Goal: Task Accomplishment & Management: Use online tool/utility

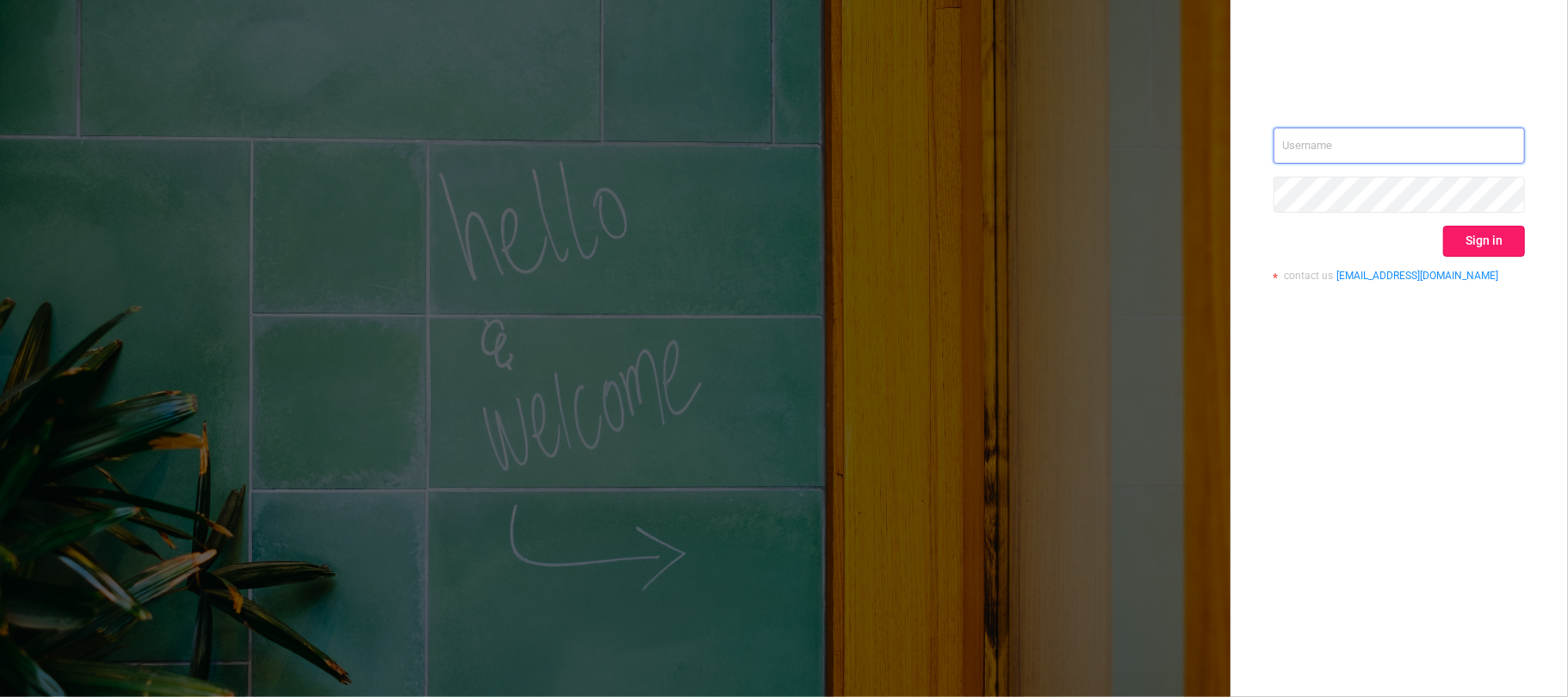
type input "[EMAIL_ADDRESS][DOMAIN_NAME]"
click at [1482, 233] on button "Sign in" at bounding box center [1484, 241] width 82 height 31
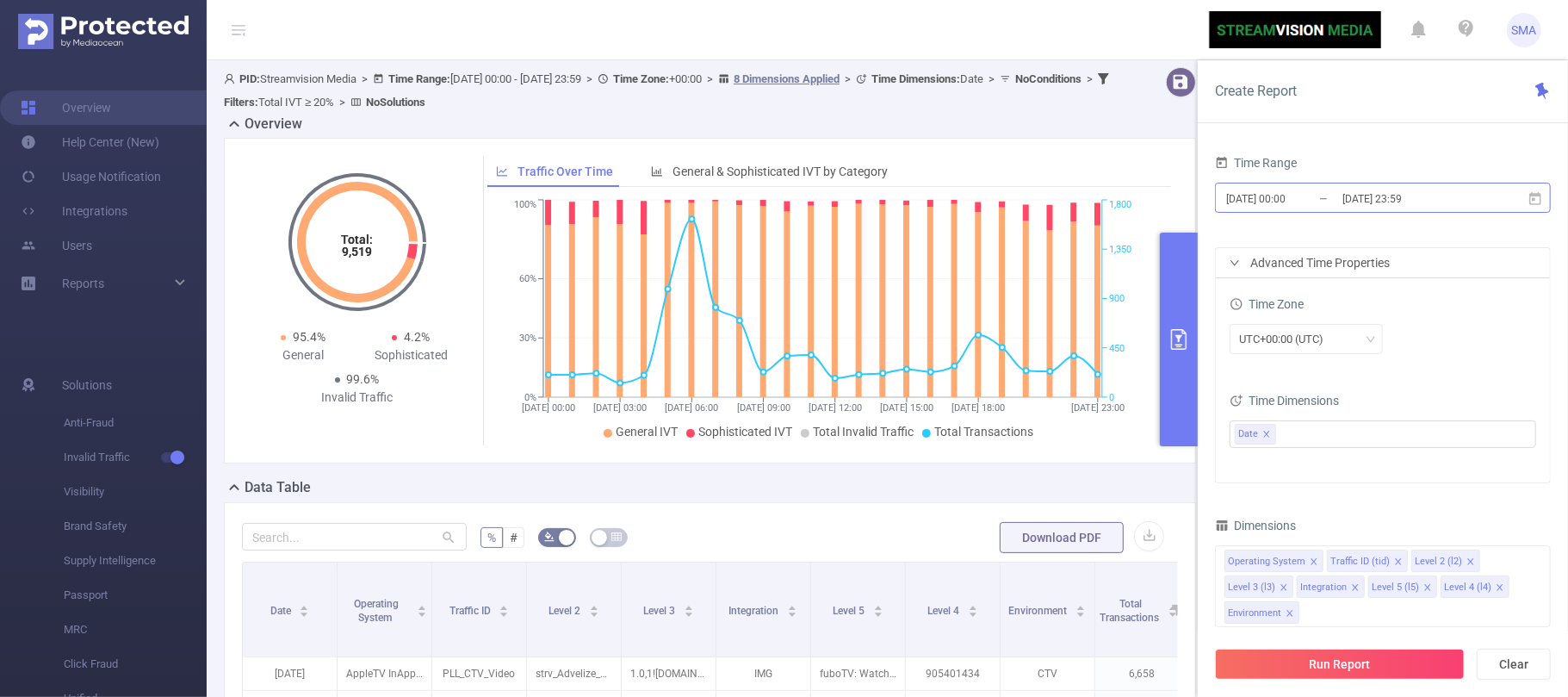
click at [1327, 195] on input "[DATE] 00:00" at bounding box center [1294, 198] width 139 height 23
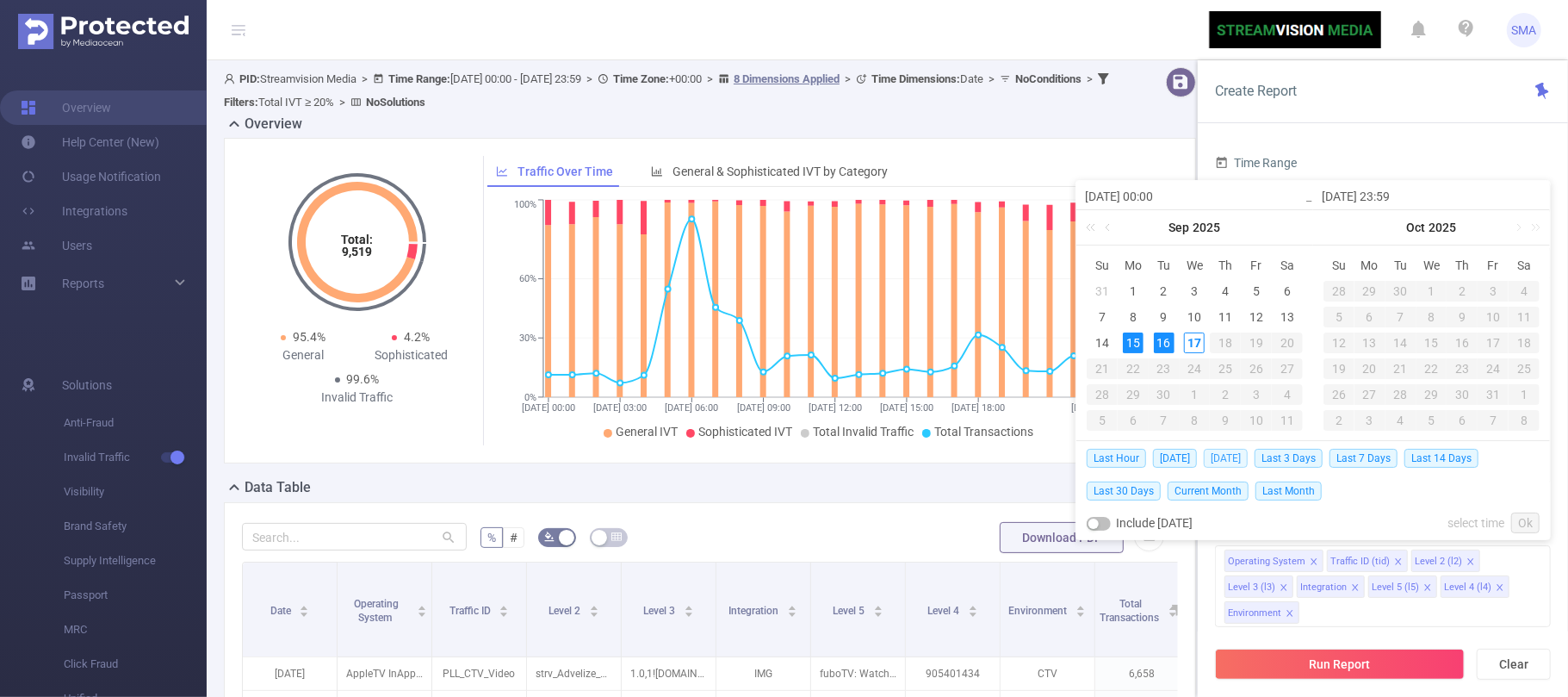
click at [1232, 457] on span "[DATE]" at bounding box center [1226, 459] width 44 height 19
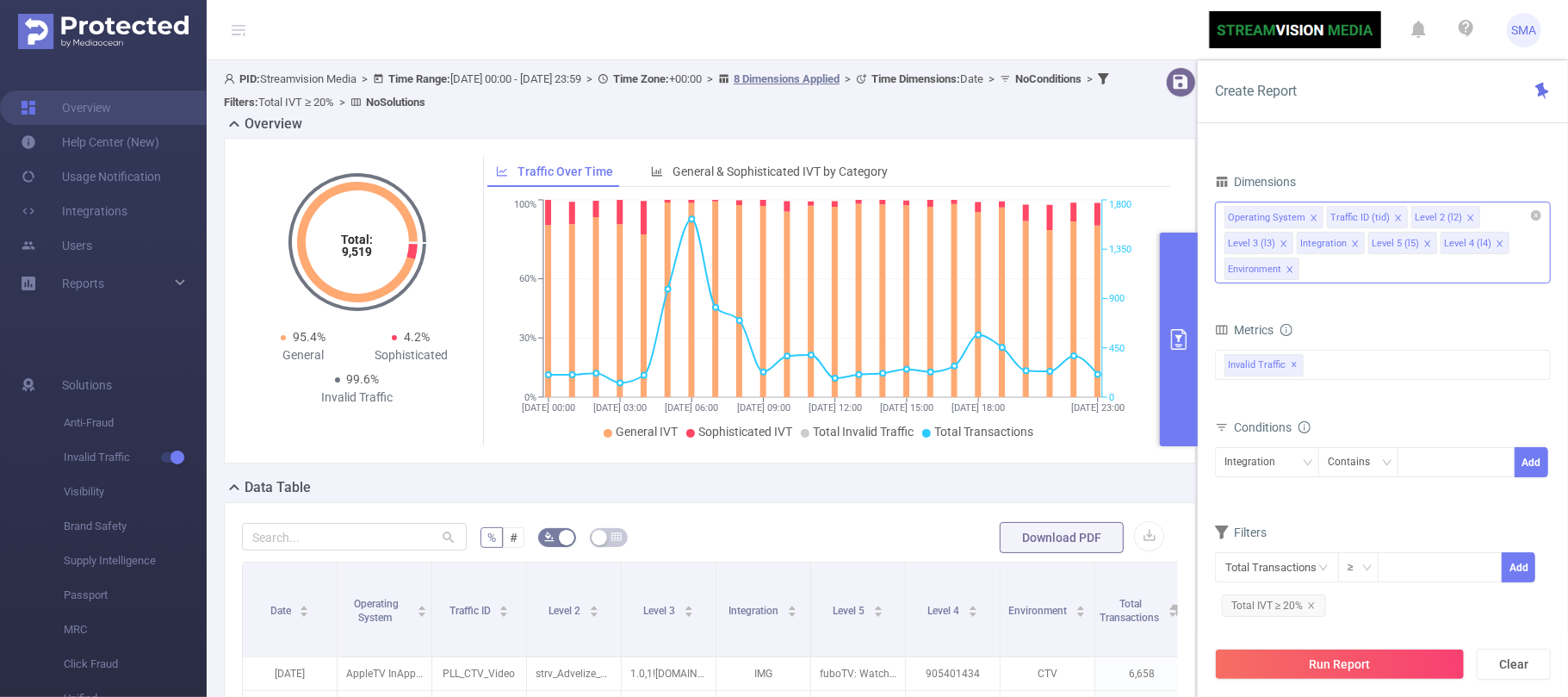
click at [1354, 246] on icon "icon: close" at bounding box center [1354, 243] width 6 height 6
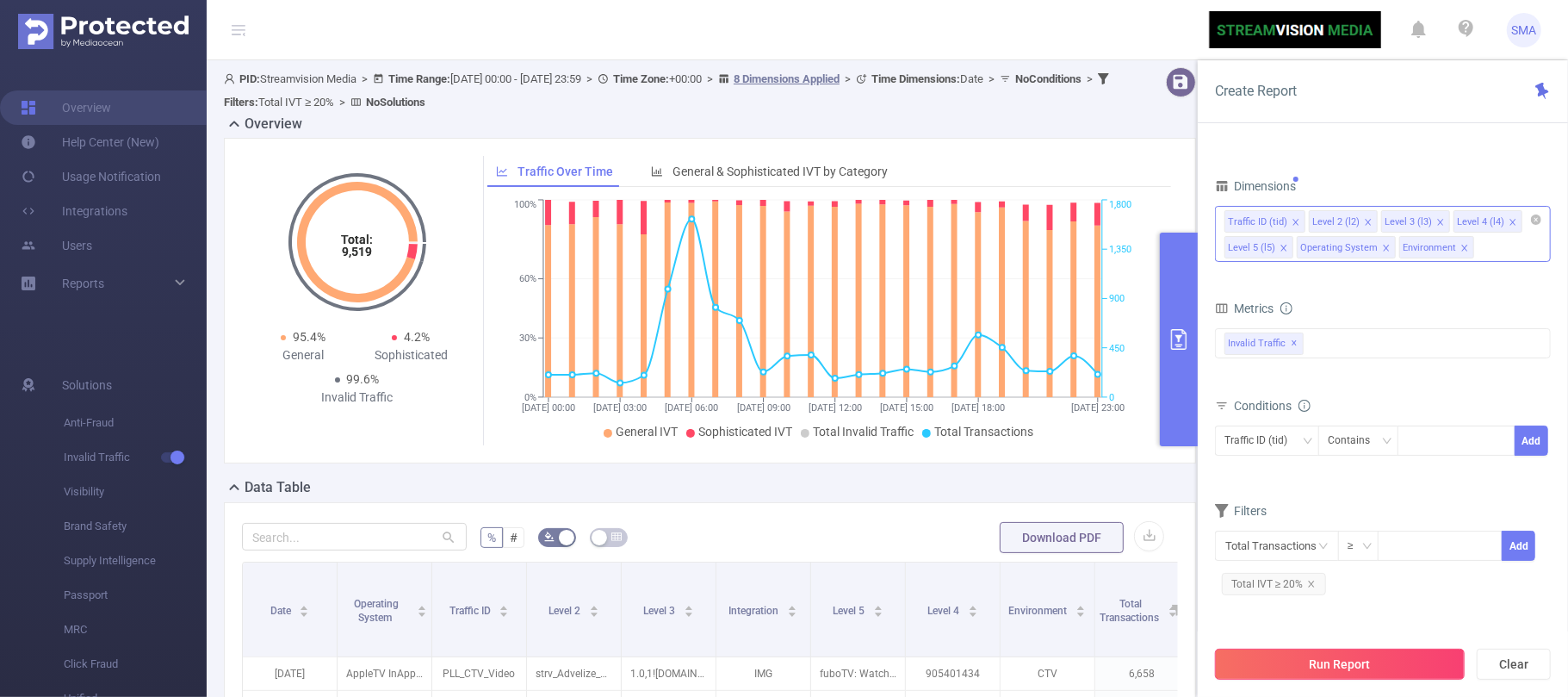
click at [1302, 663] on button "Run Report" at bounding box center [1340, 664] width 250 height 31
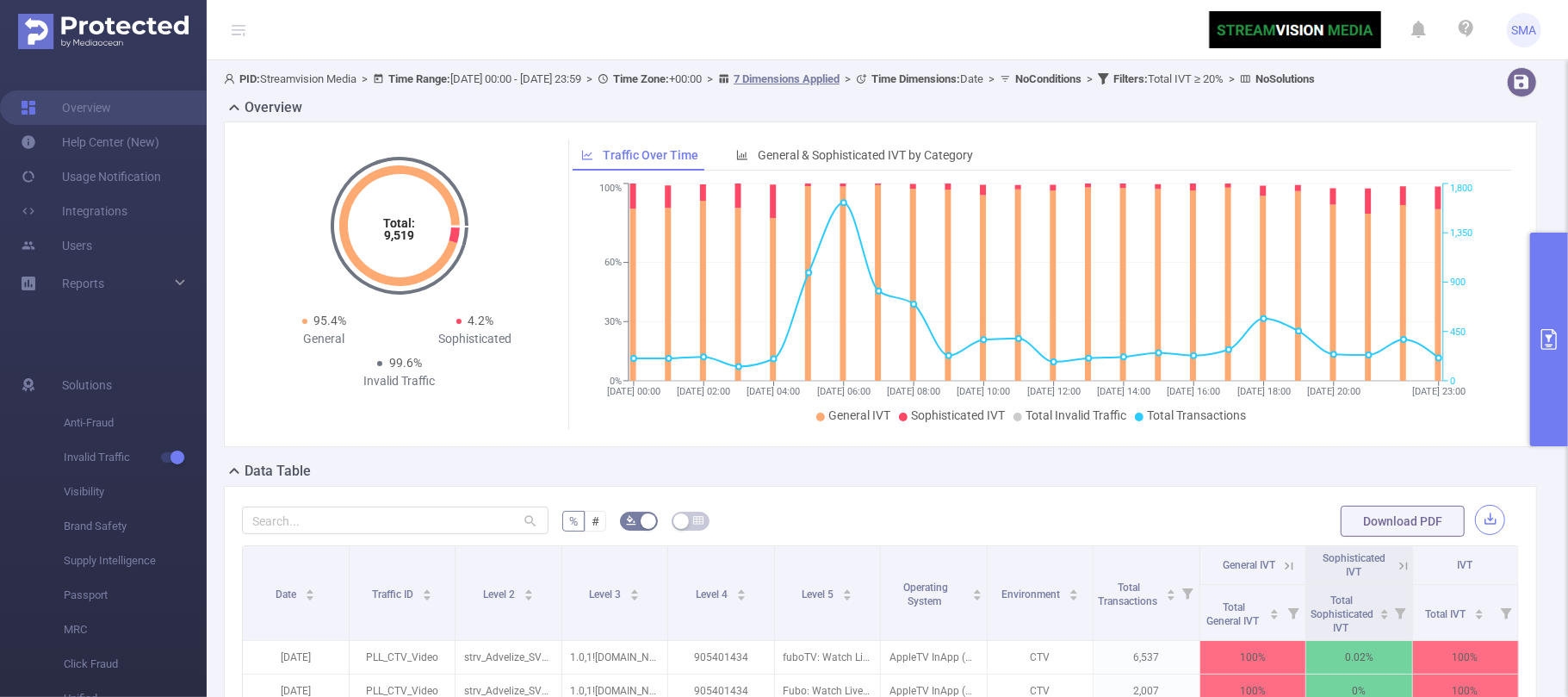
click at [1476, 535] on button "button" at bounding box center [1491, 520] width 31 height 31
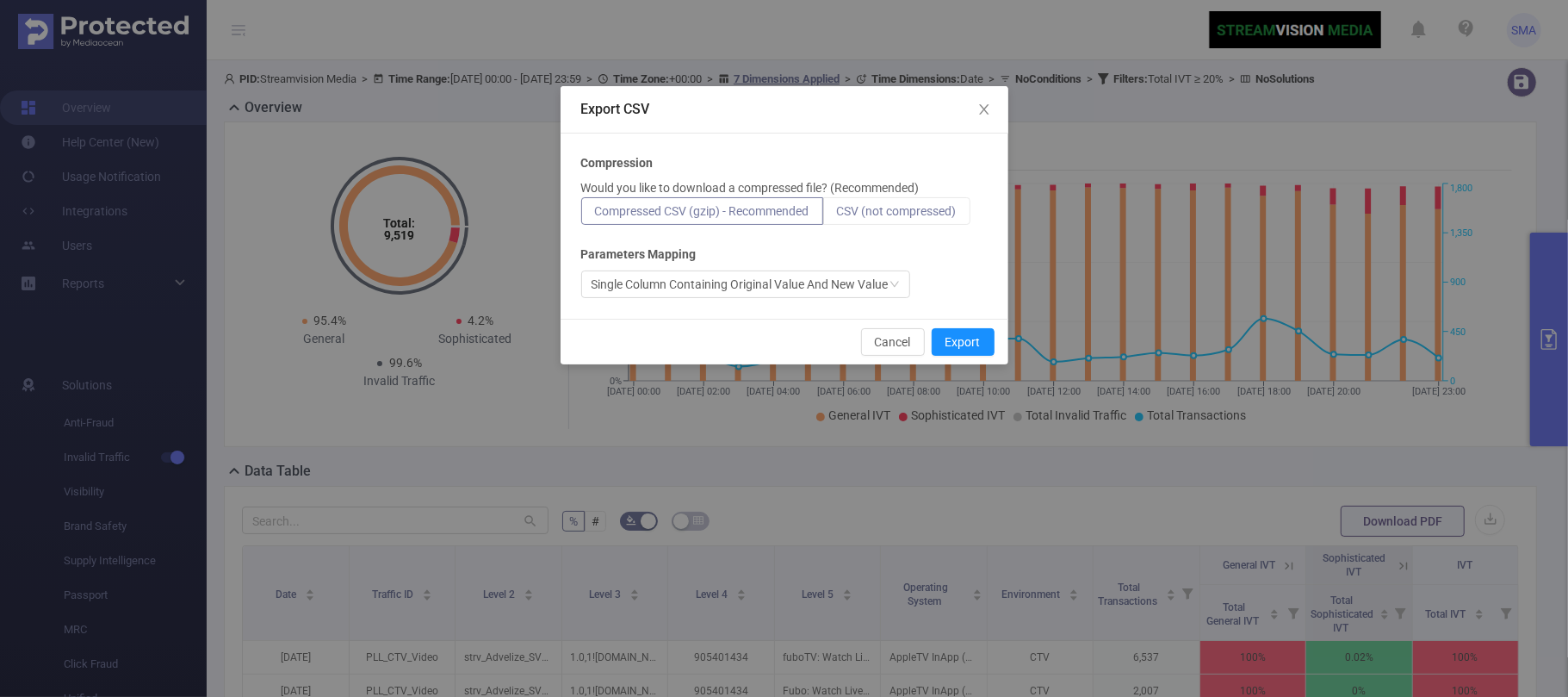
click at [905, 205] on span "CSV (not compressed)" at bounding box center [897, 211] width 120 height 13
click at [837, 215] on input "CSV (not compressed)" at bounding box center [837, 215] width 0 height 0
click at [949, 339] on button "Export" at bounding box center [963, 341] width 63 height 28
